Goal: Information Seeking & Learning: Check status

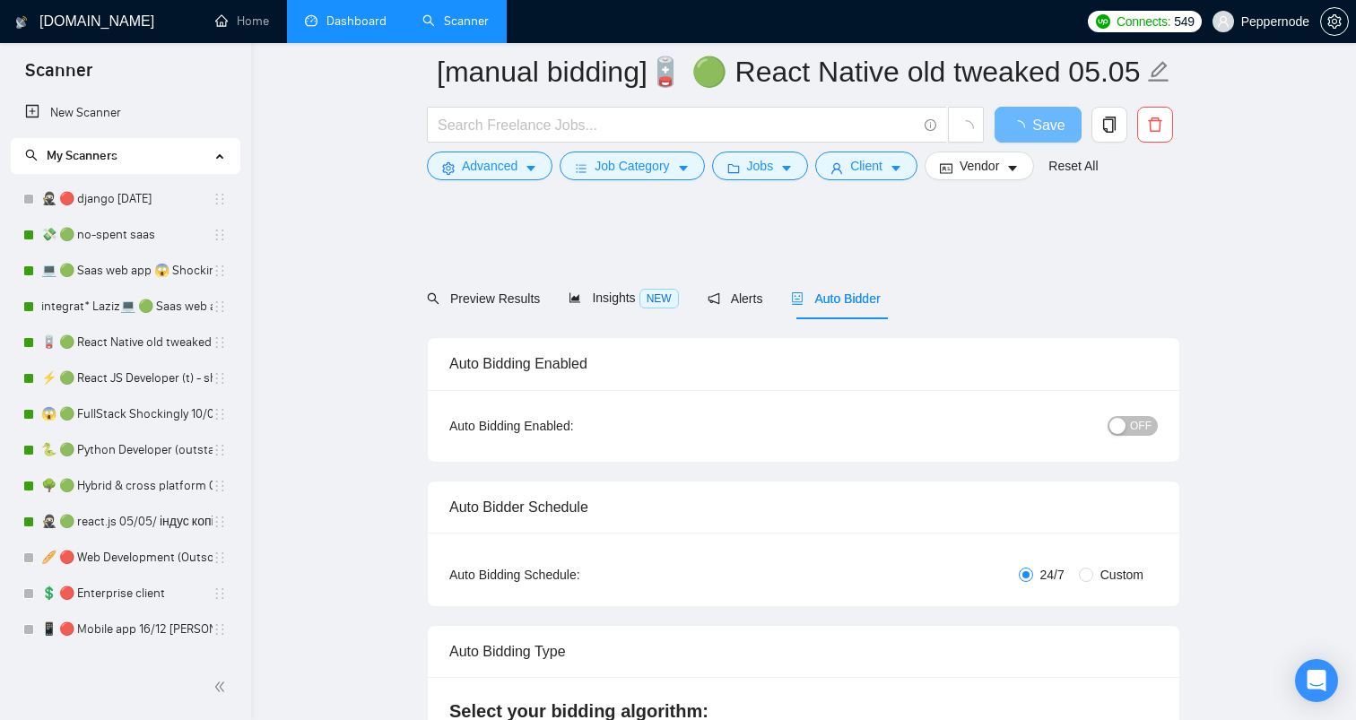
scroll to position [3610, 0]
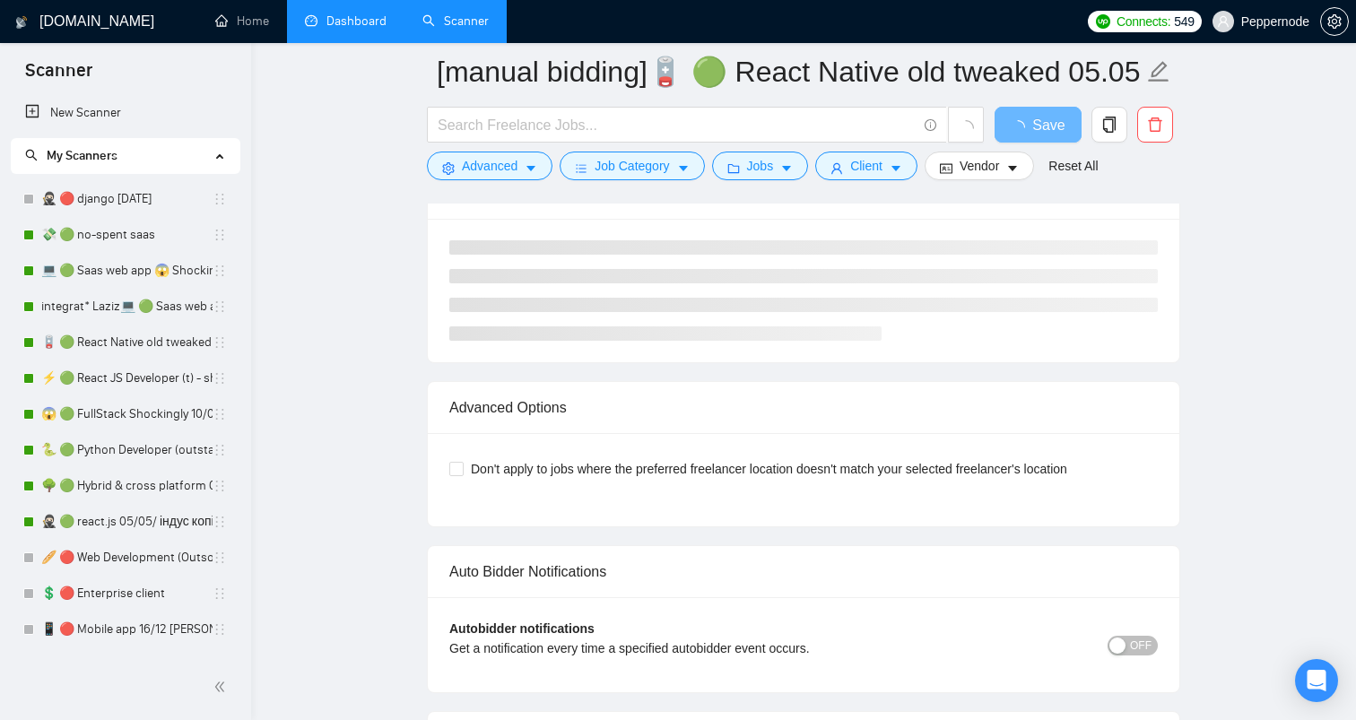
click at [350, 29] on link "Dashboard" at bounding box center [346, 20] width 82 height 15
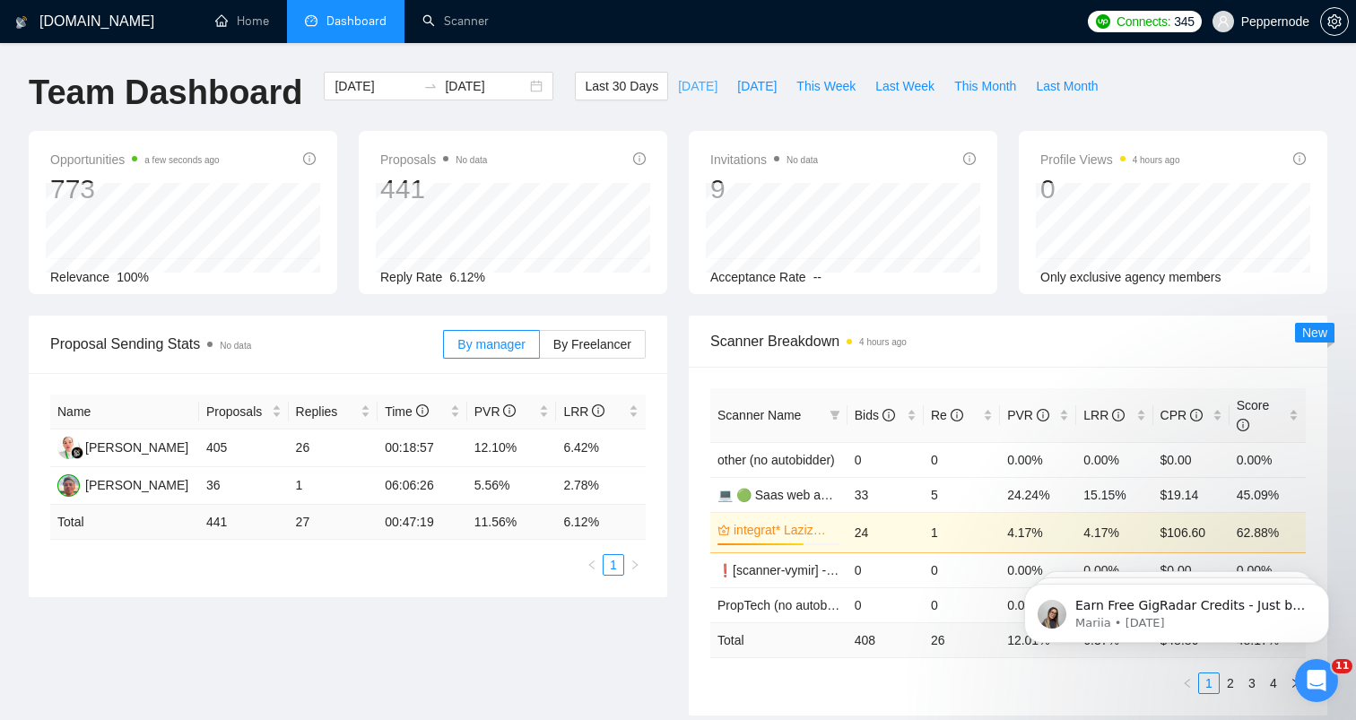
click at [688, 85] on span "[DATE]" at bounding box center [697, 86] width 39 height 20
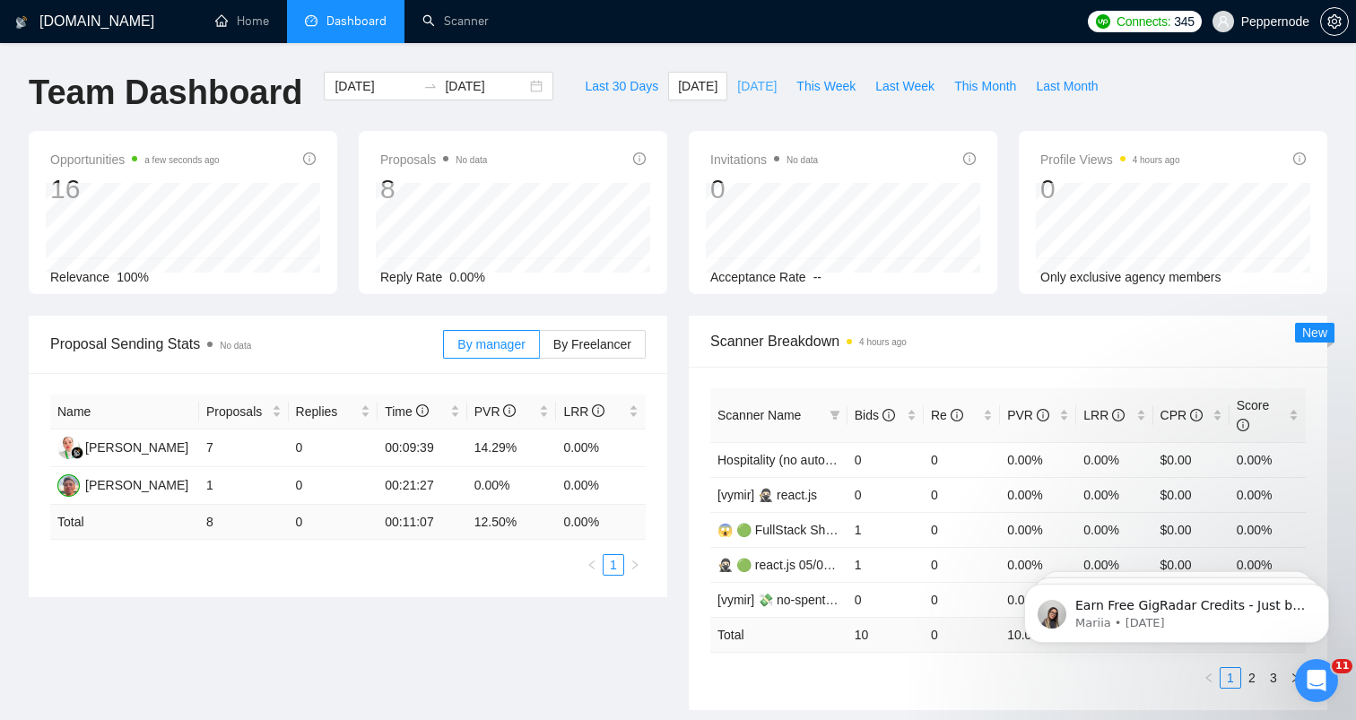
click at [737, 83] on span "[DATE]" at bounding box center [756, 86] width 39 height 20
type input "[DATE]"
click at [806, 88] on span "This Week" at bounding box center [825, 86] width 59 height 20
type input "[DATE]"
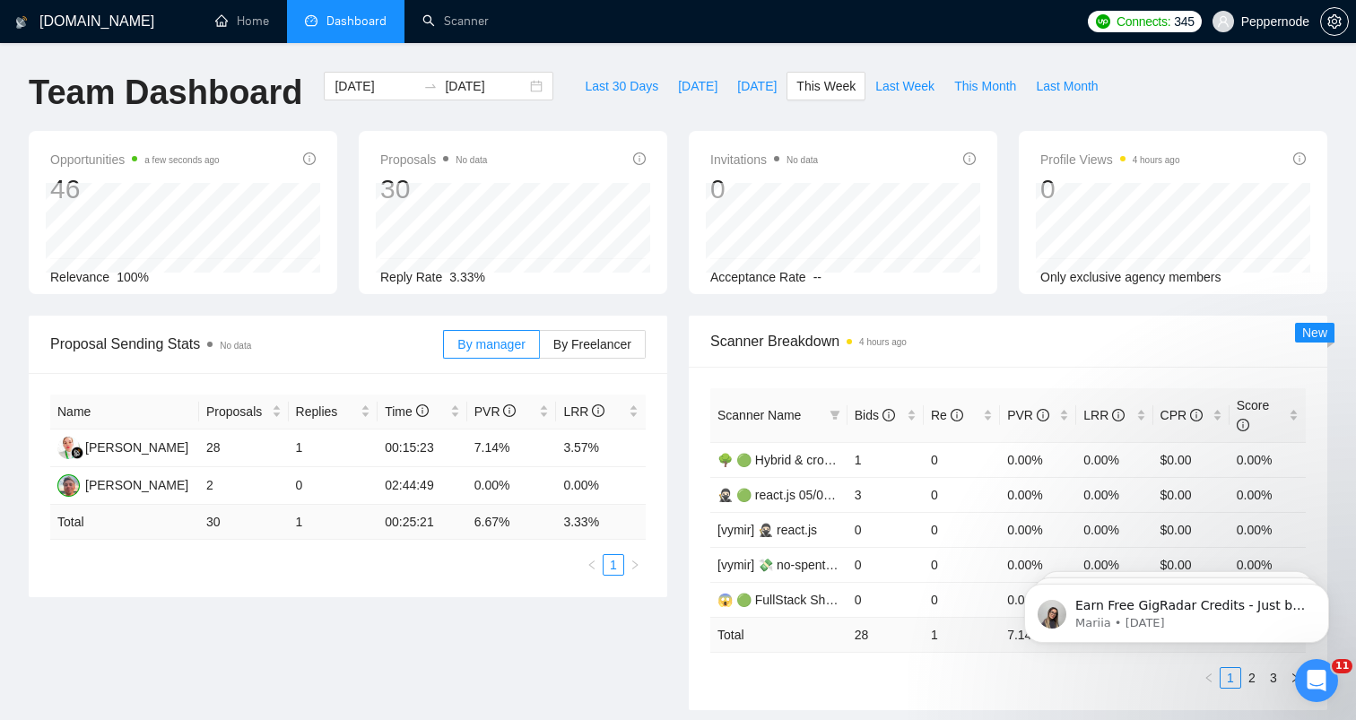
type input "[DATE]"
click at [891, 88] on span "Last Week" at bounding box center [904, 86] width 59 height 20
type input "[DATE]"
click at [996, 92] on span "This Month" at bounding box center [985, 86] width 62 height 20
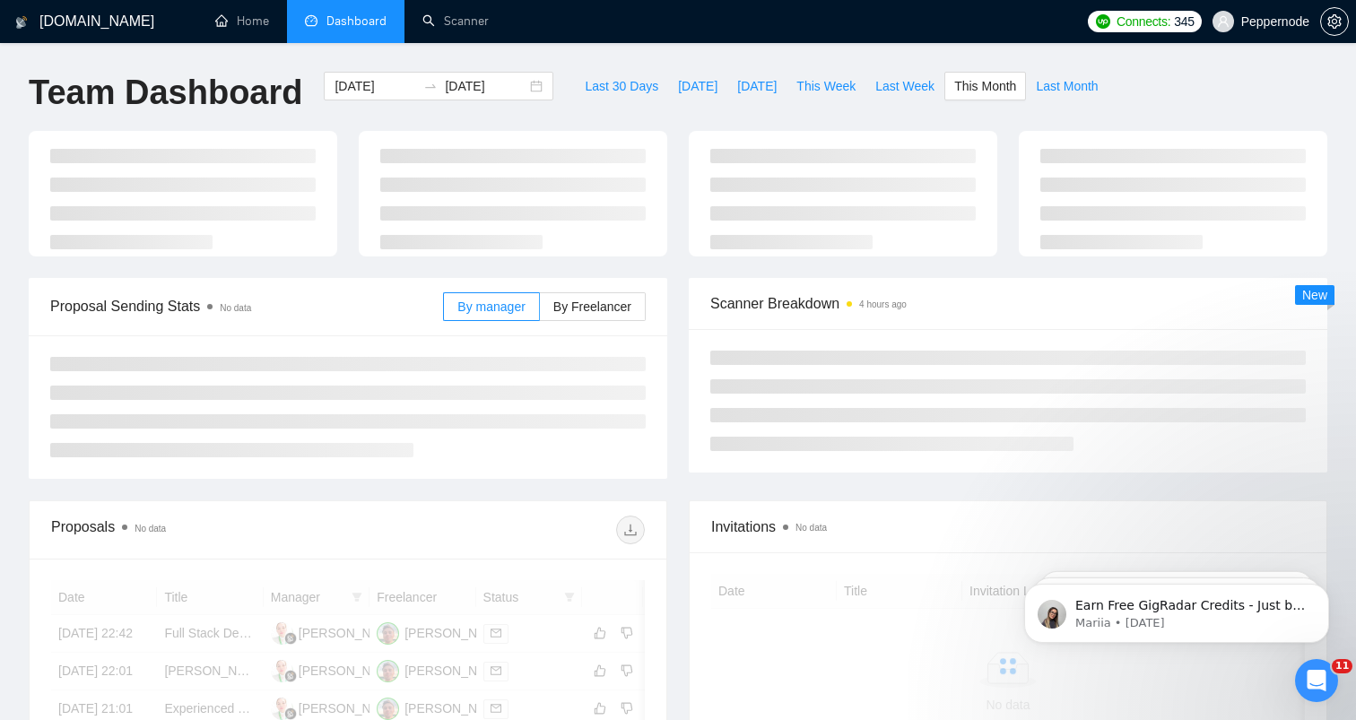
type input "[DATE]"
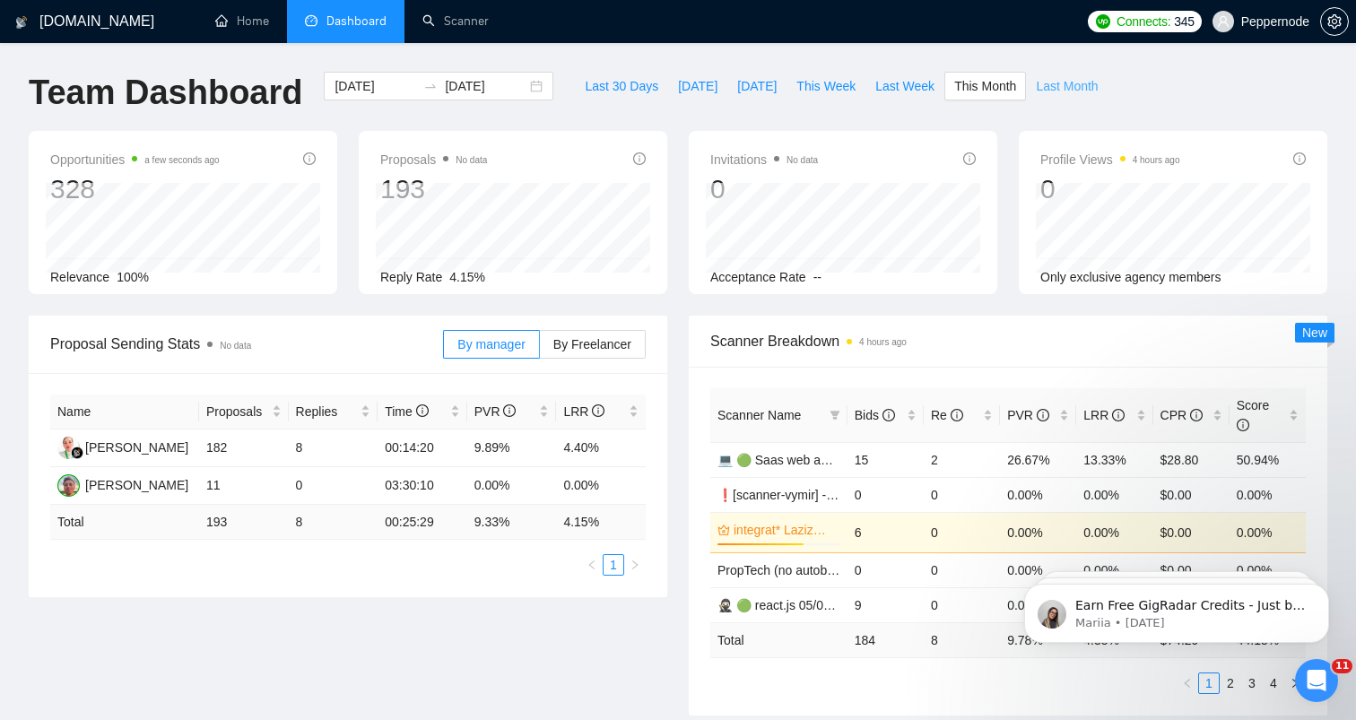
click at [1064, 83] on span "Last Month" at bounding box center [1067, 86] width 62 height 20
type input "[DATE]"
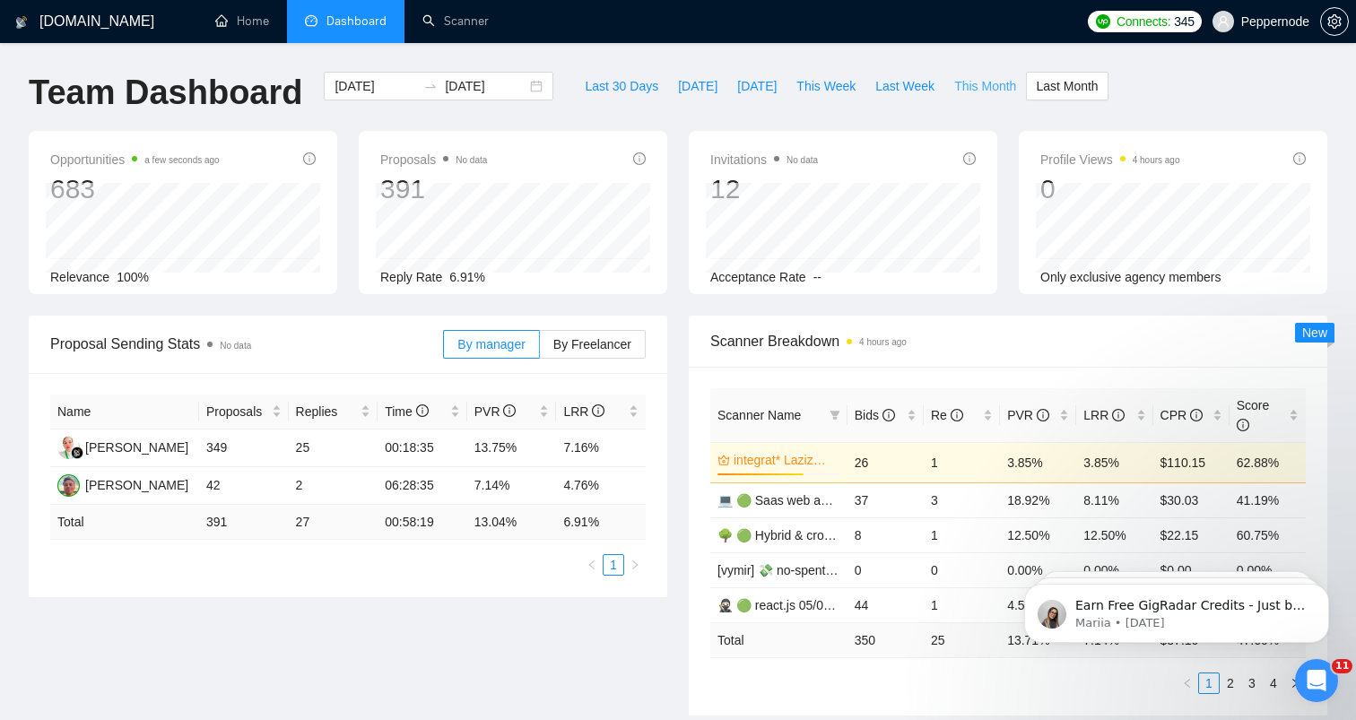
click at [1011, 84] on span "This Month" at bounding box center [985, 86] width 62 height 20
type input "[DATE]"
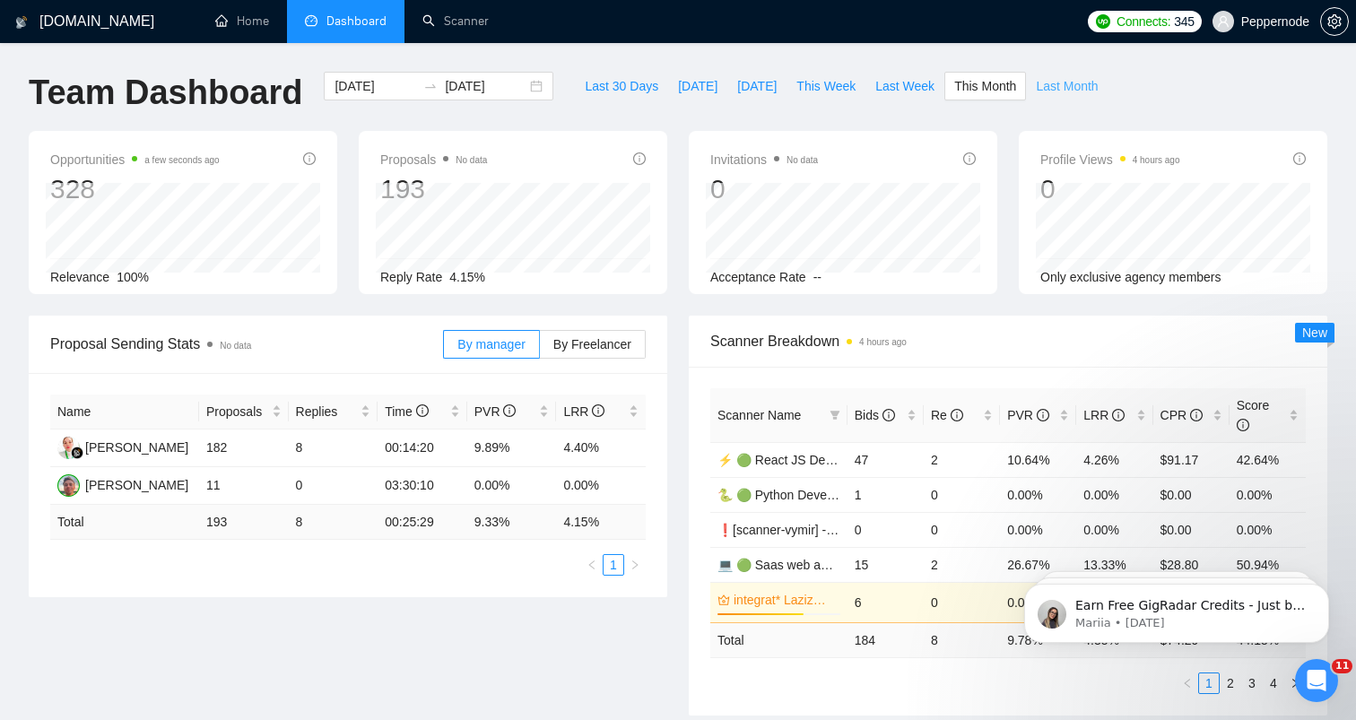
click at [1076, 84] on span "Last Month" at bounding box center [1067, 86] width 62 height 20
type input "[DATE]"
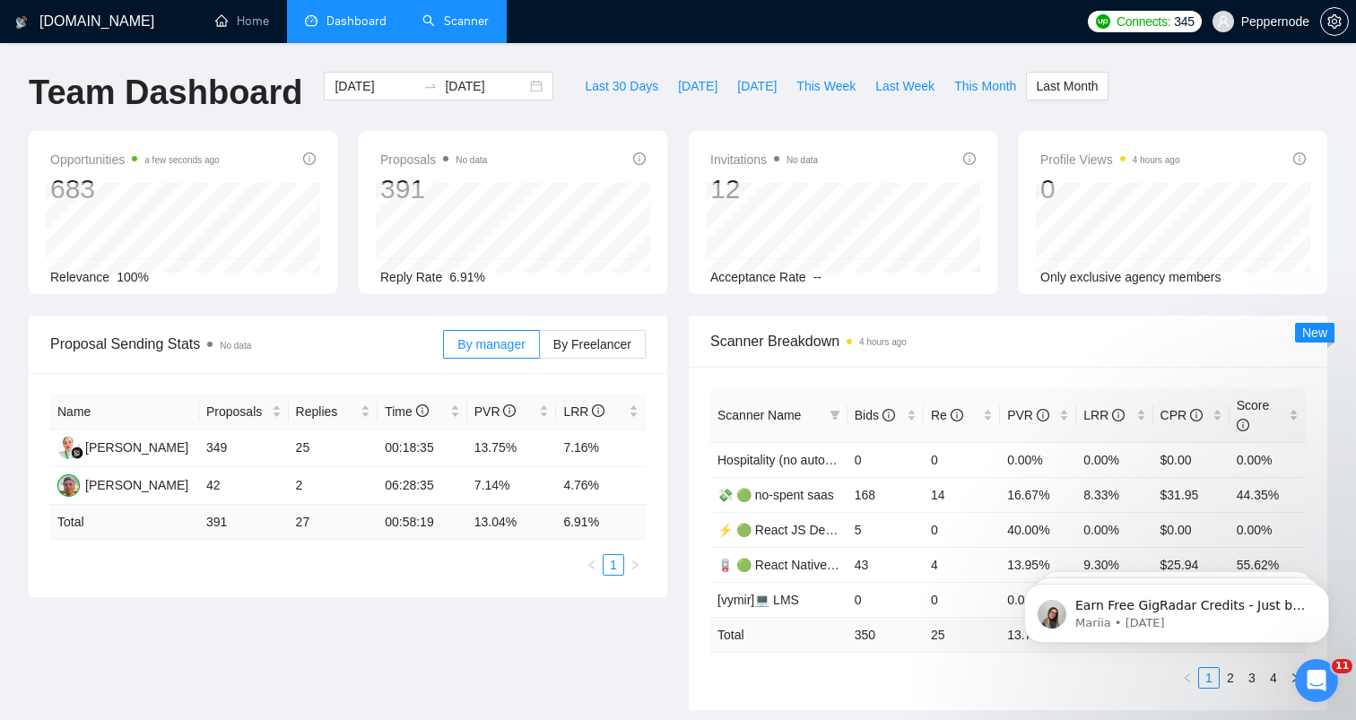
click at [439, 13] on link "Scanner" at bounding box center [455, 20] width 66 height 15
